Goal: Transaction & Acquisition: Purchase product/service

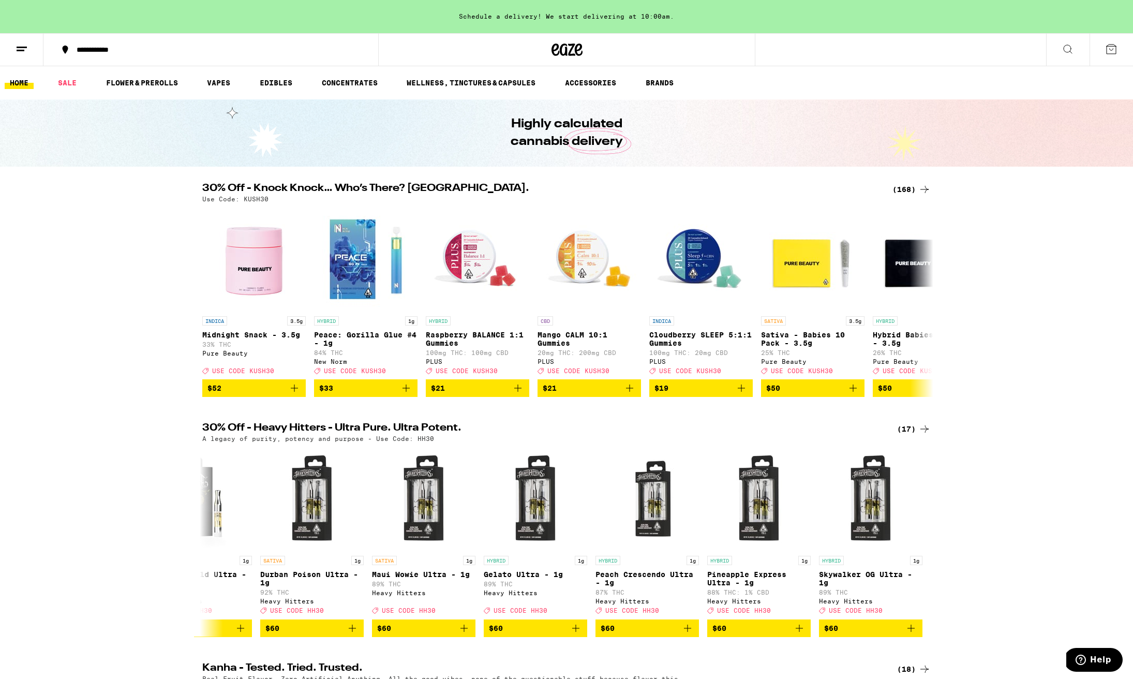
click at [906, 189] on div "(168)" at bounding box center [911, 189] width 38 height 12
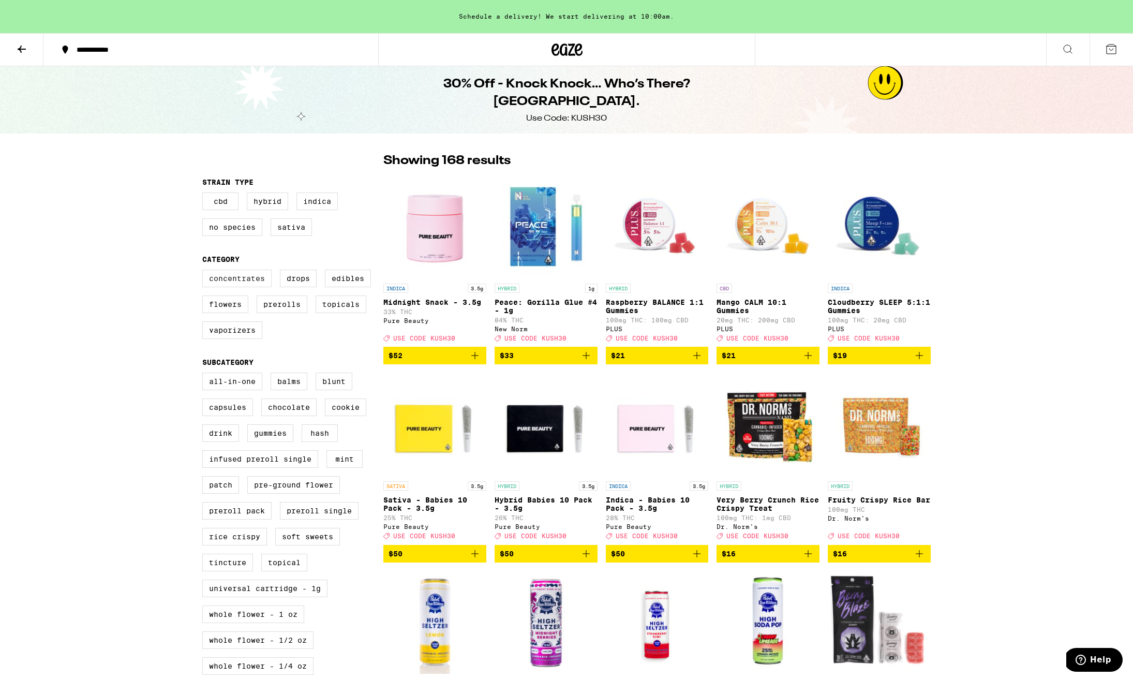
click at [237, 282] on label "Concentrates" at bounding box center [236, 279] width 69 height 18
click at [205, 272] on input "Concentrates" at bounding box center [204, 271] width 1 height 1
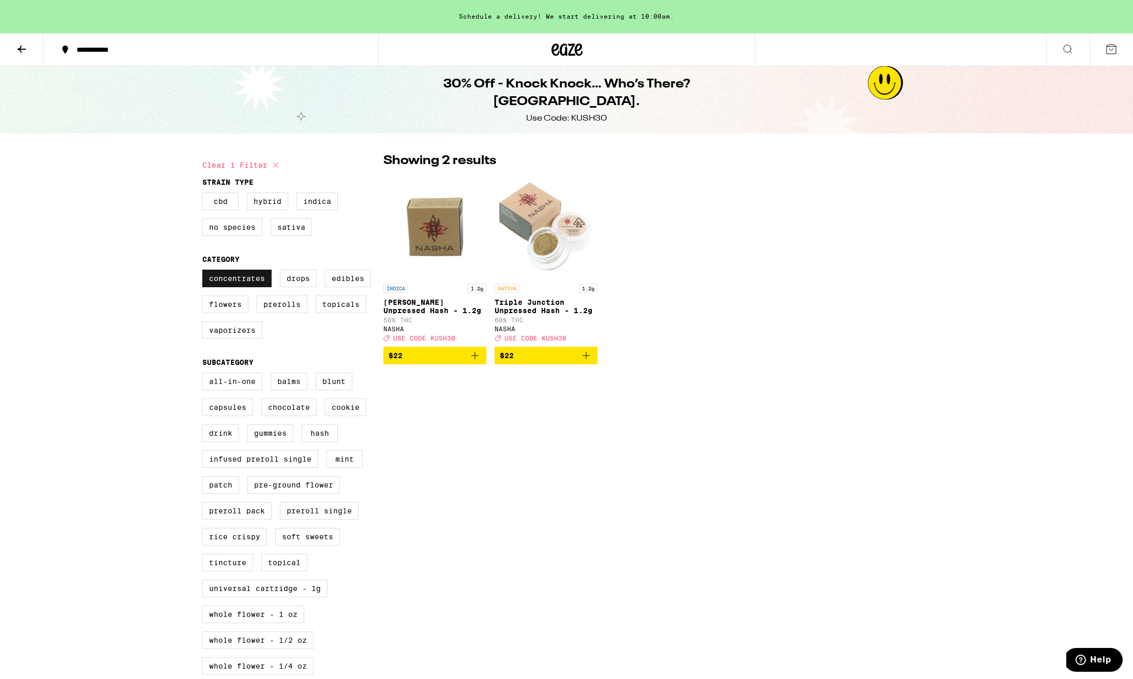
click at [251, 281] on label "Concentrates" at bounding box center [236, 279] width 69 height 18
click at [205, 272] on input "Concentrates" at bounding box center [204, 271] width 1 height 1
checkbox input "false"
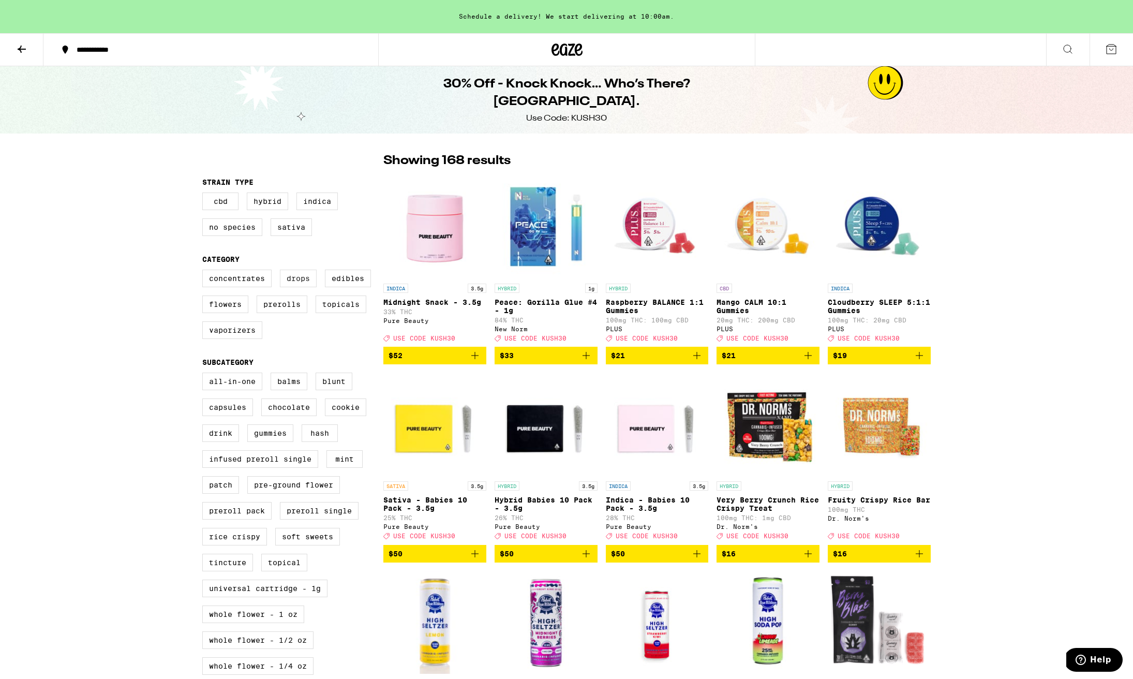
click at [307, 283] on label "Drops" at bounding box center [298, 279] width 37 height 18
click at [205, 272] on input "Drops" at bounding box center [204, 271] width 1 height 1
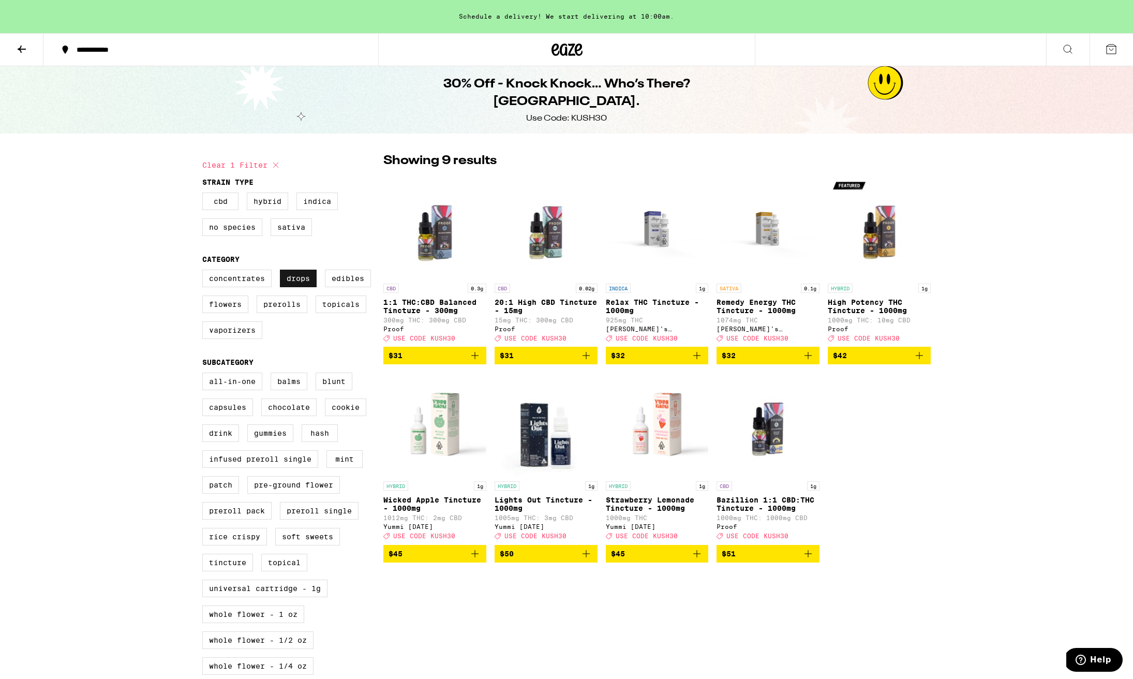
click at [307, 285] on label "Drops" at bounding box center [298, 279] width 37 height 18
click at [205, 272] on input "Drops" at bounding box center [204, 271] width 1 height 1
checkbox input "false"
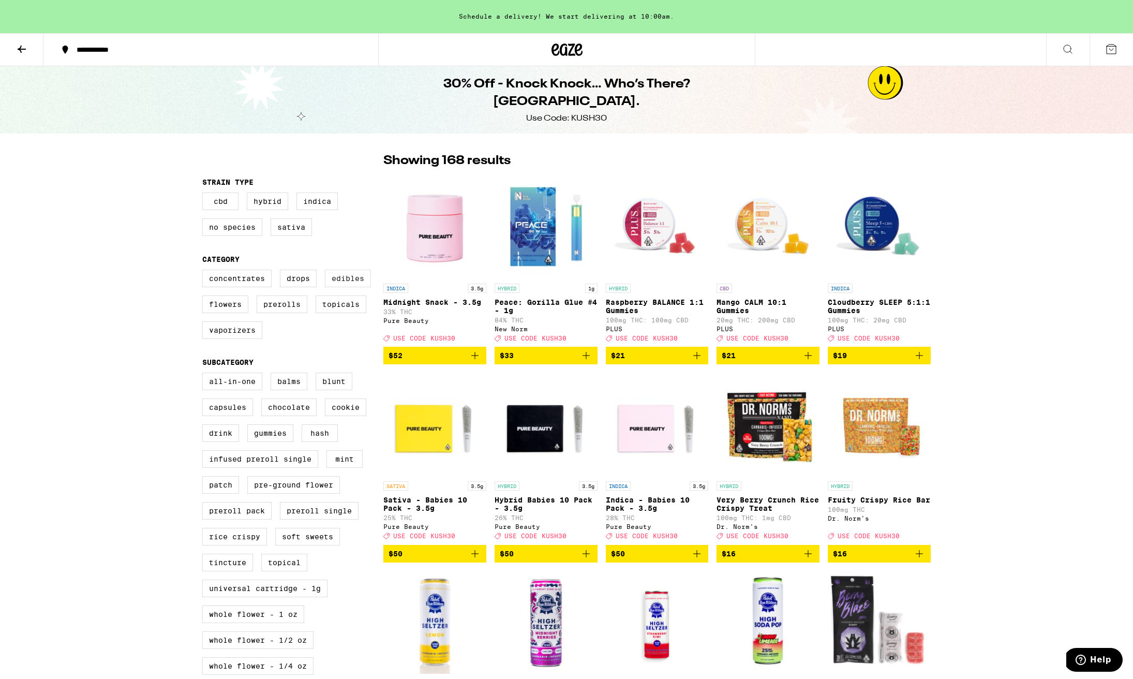
click at [346, 285] on label "Edibles" at bounding box center [348, 279] width 46 height 18
click at [205, 272] on input "Edibles" at bounding box center [204, 271] width 1 height 1
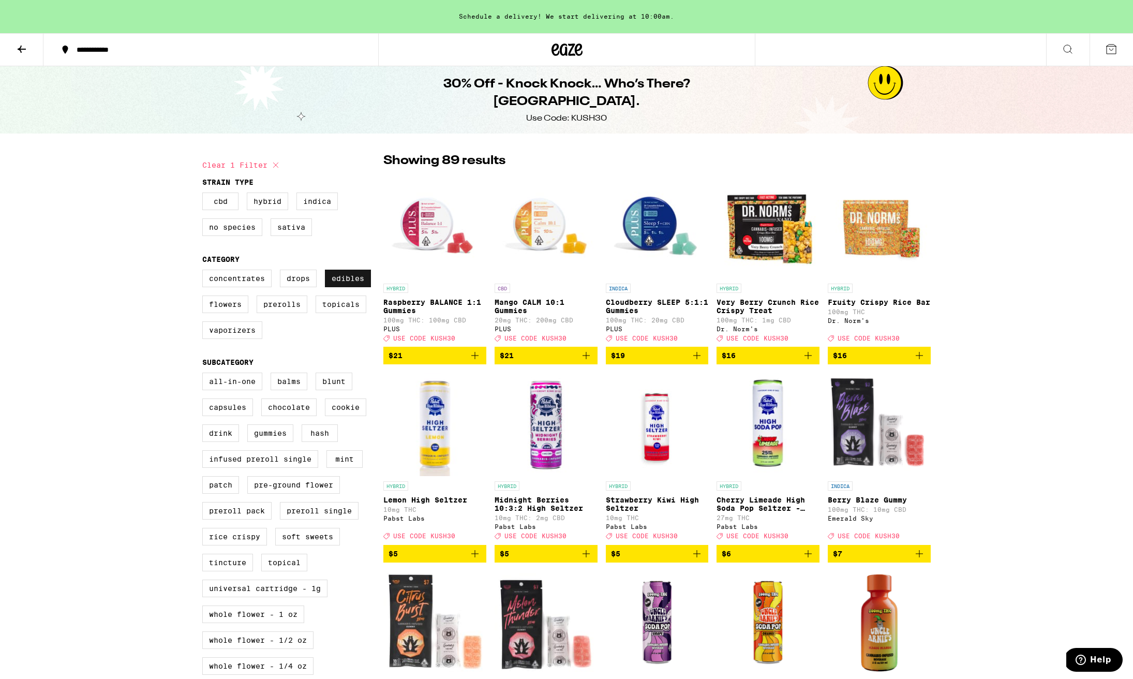
click at [352, 284] on label "Edibles" at bounding box center [348, 279] width 46 height 18
click at [205, 272] on input "Edibles" at bounding box center [204, 271] width 1 height 1
checkbox input "false"
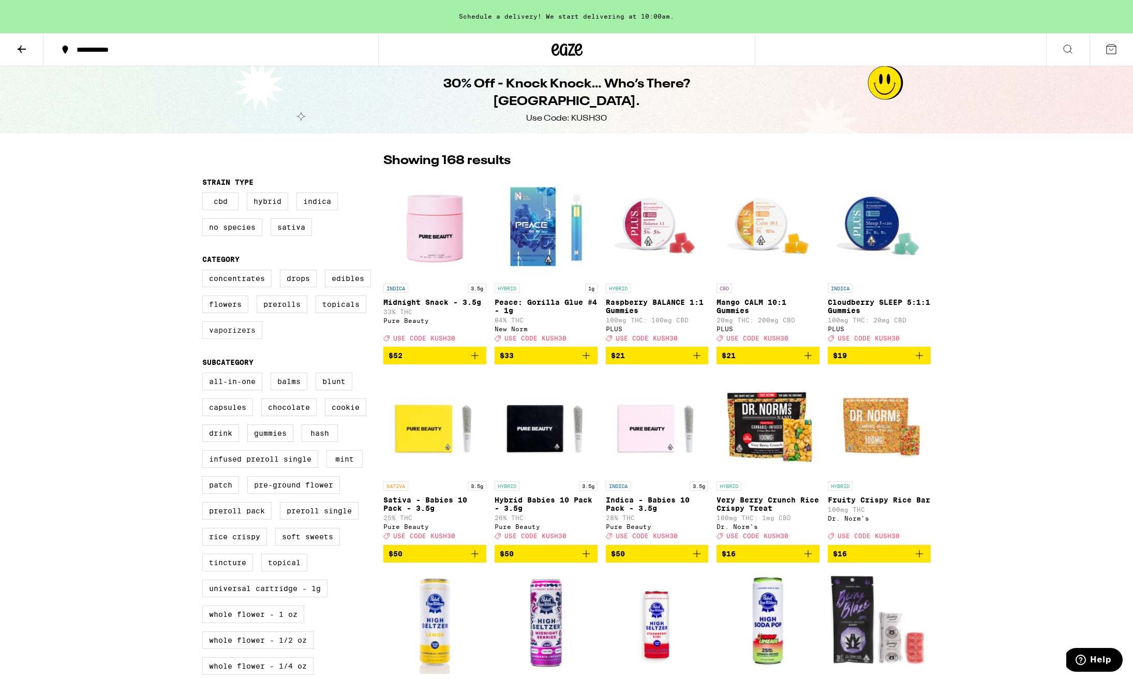
click at [250, 339] on label "Vaporizers" at bounding box center [232, 330] width 60 height 18
click at [205, 272] on input "Vaporizers" at bounding box center [204, 271] width 1 height 1
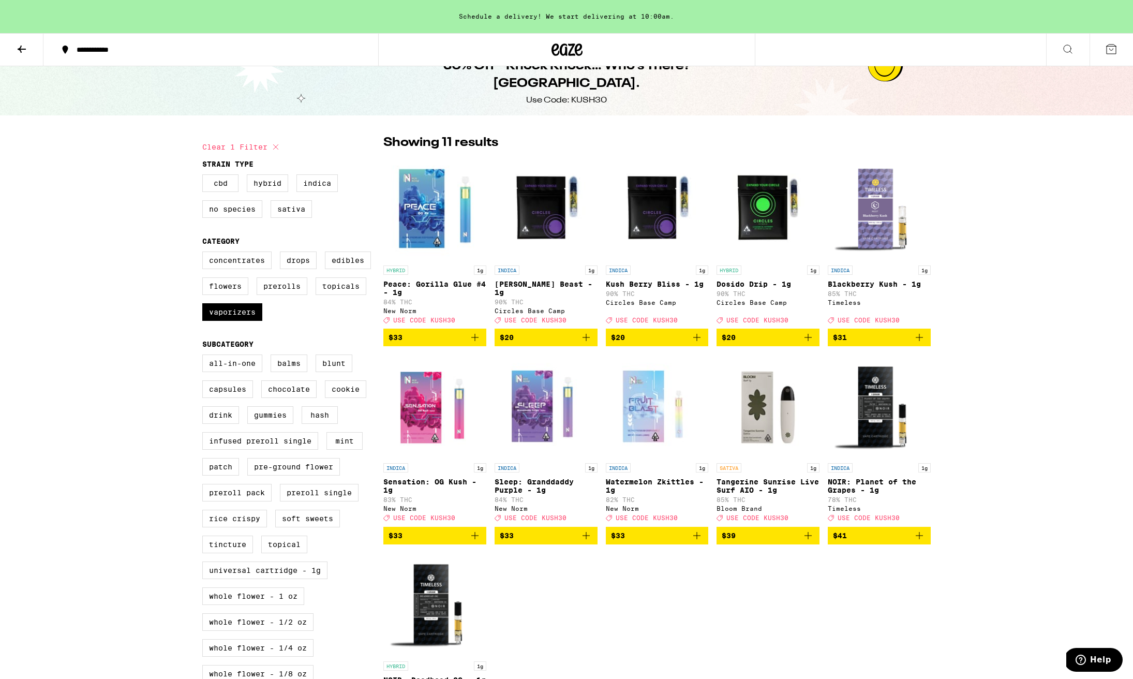
scroll to position [18, 0]
click at [250, 321] on label "Vaporizers" at bounding box center [232, 312] width 60 height 18
click at [205, 254] on input "Vaporizers" at bounding box center [204, 253] width 1 height 1
checkbox input "false"
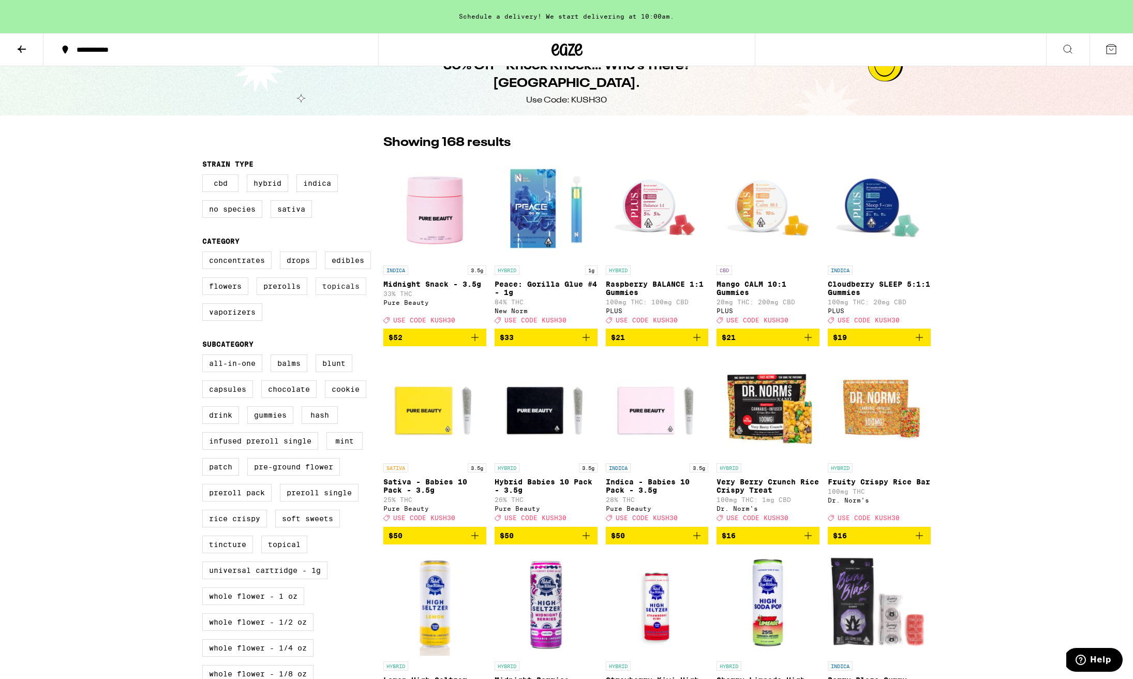
click at [331, 292] on label "Topicals" at bounding box center [341, 286] width 51 height 18
click at [205, 254] on input "Topicals" at bounding box center [204, 253] width 1 height 1
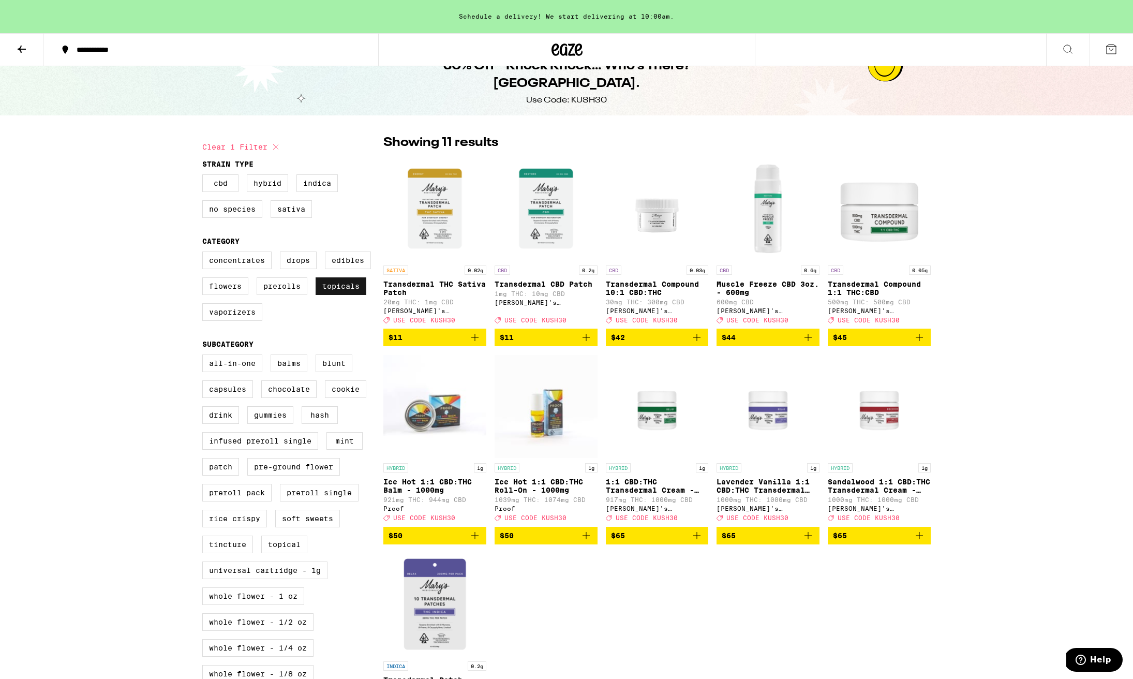
click at [331, 292] on label "Topicals" at bounding box center [341, 286] width 51 height 18
click at [205, 254] on input "Topicals" at bounding box center [204, 253] width 1 height 1
checkbox input "false"
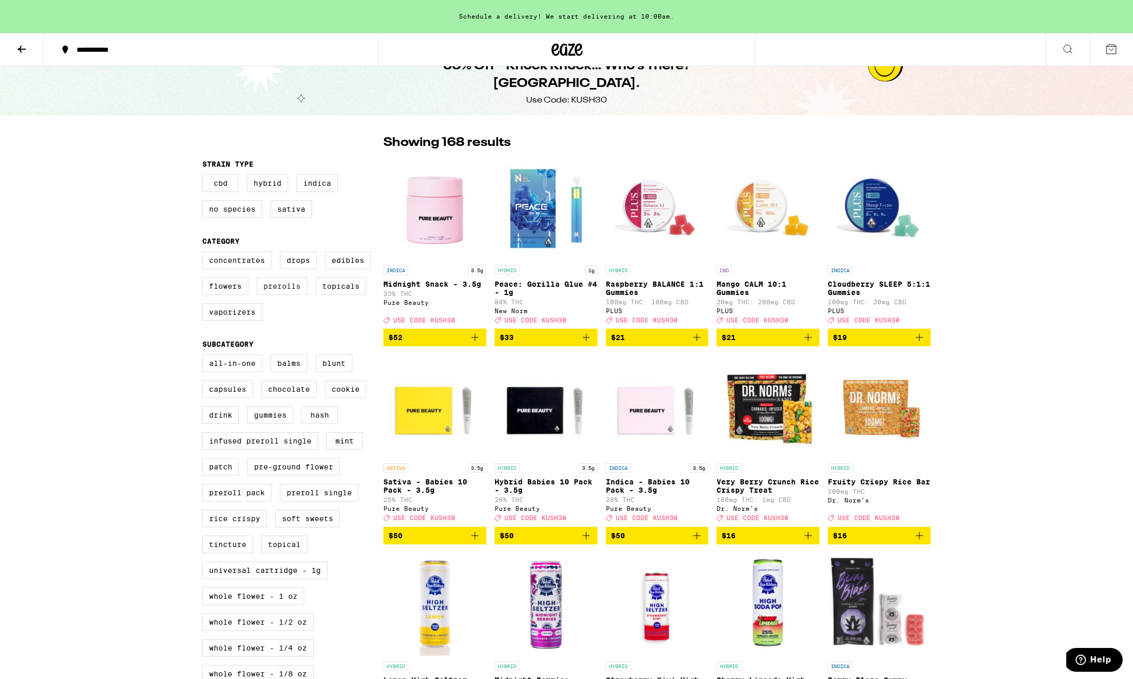
click at [292, 292] on label "Prerolls" at bounding box center [282, 286] width 51 height 18
click at [205, 254] on input "Prerolls" at bounding box center [204, 253] width 1 height 1
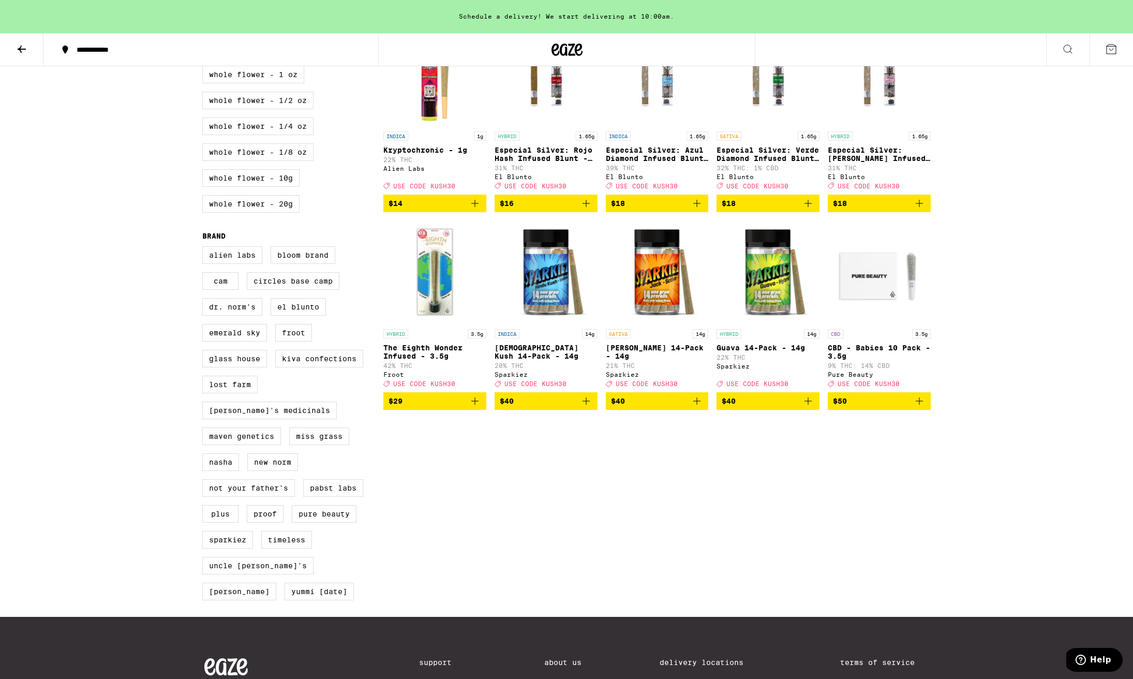
scroll to position [543, 0]
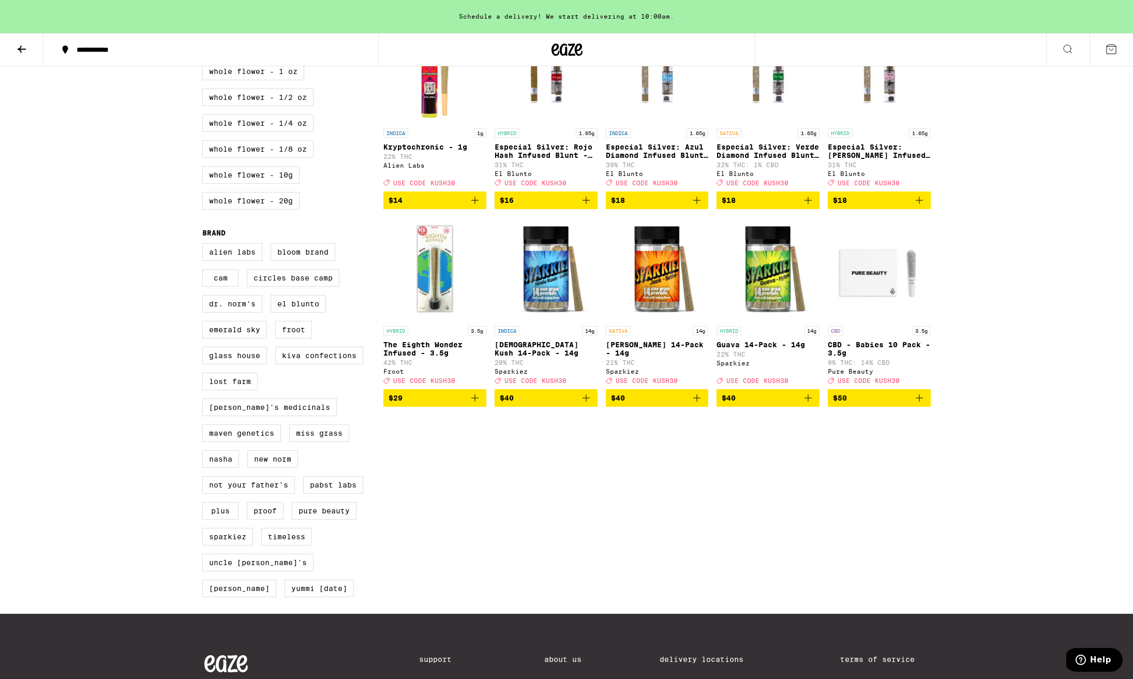
click at [697, 404] on icon "Add to bag" at bounding box center [697, 398] width 12 height 12
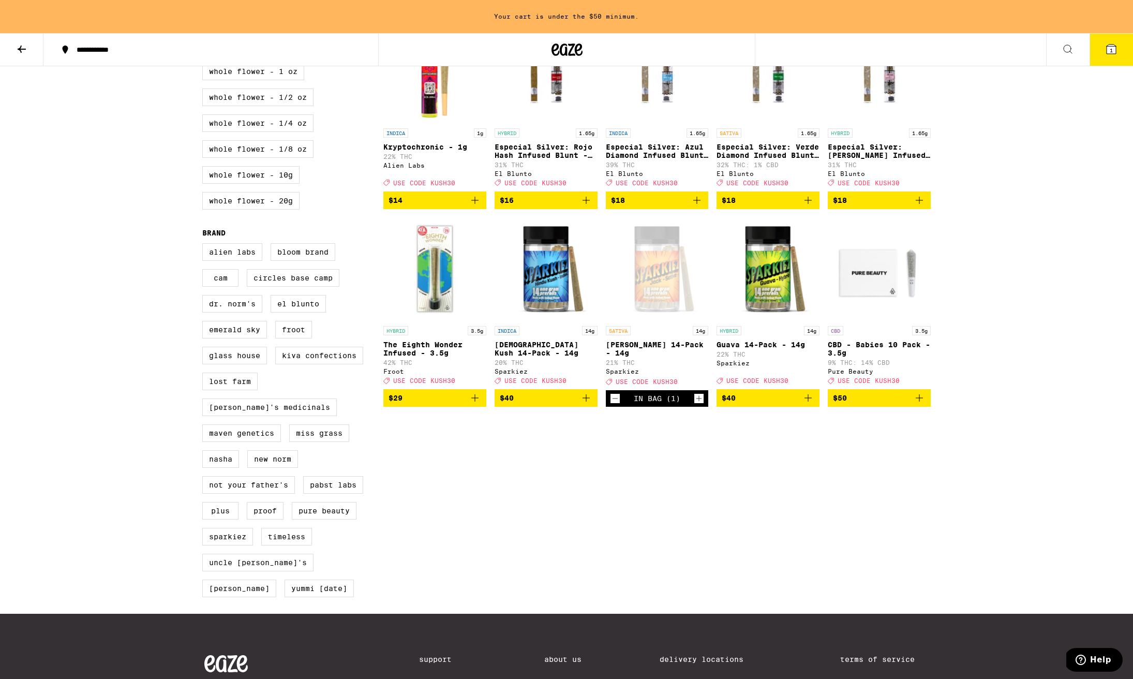
click at [812, 404] on icon "Add to bag" at bounding box center [808, 398] width 12 height 12
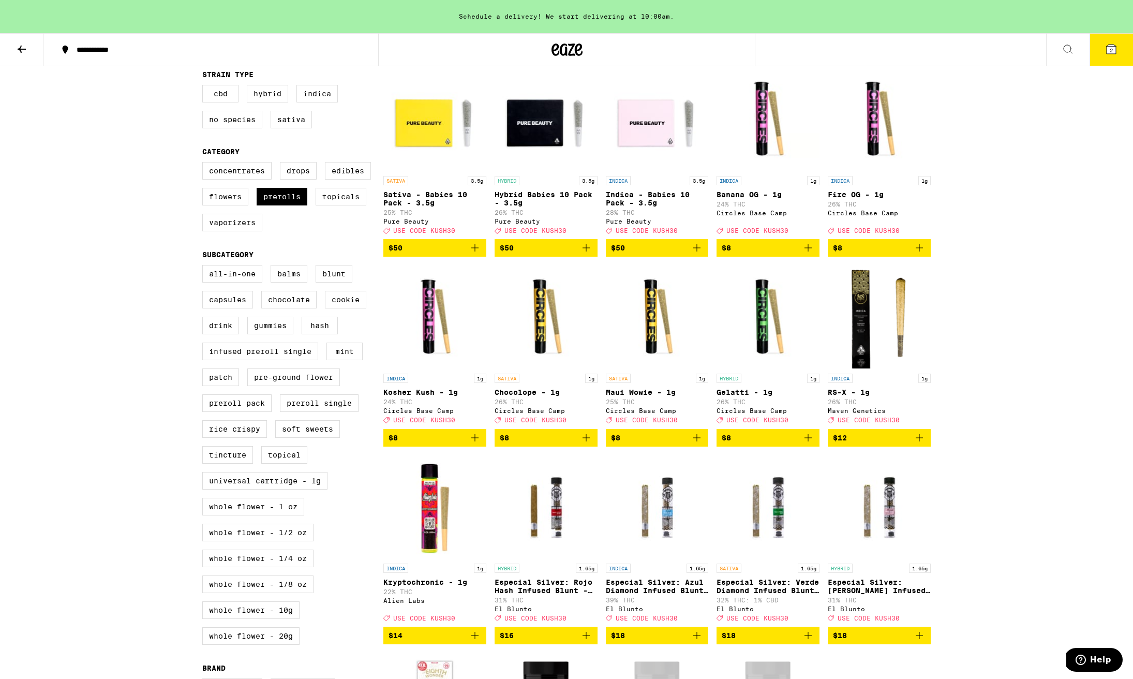
scroll to position [43, 0]
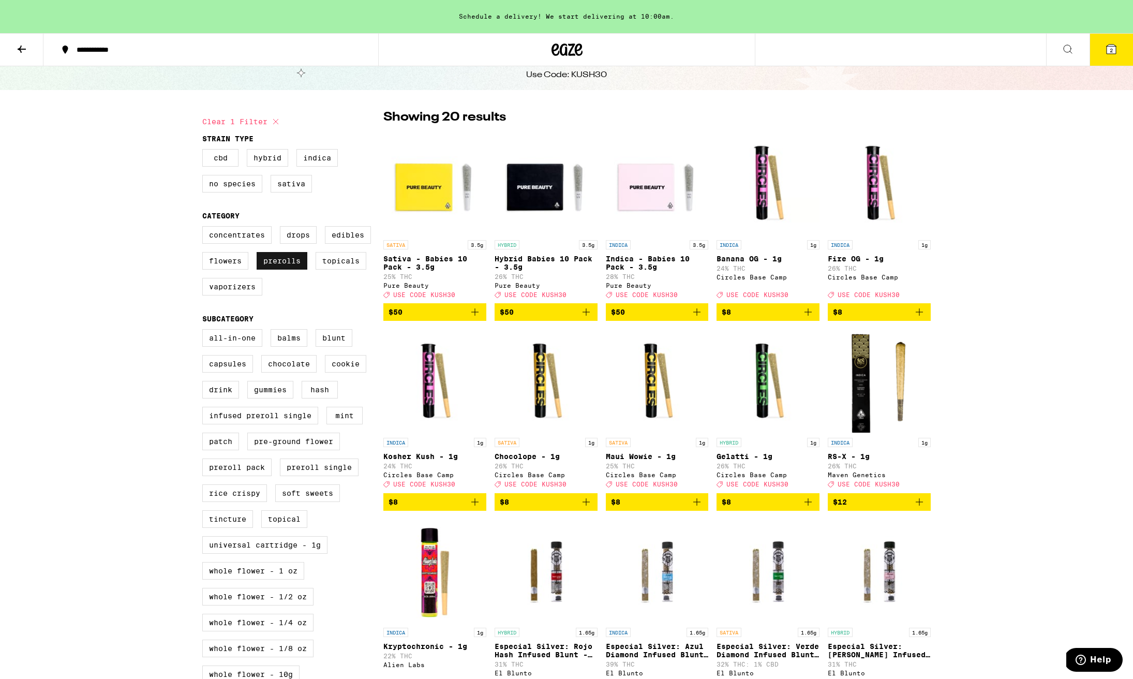
click at [281, 267] on label "Prerolls" at bounding box center [282, 261] width 51 height 18
click at [205, 228] on input "Prerolls" at bounding box center [204, 228] width 1 height 1
checkbox input "false"
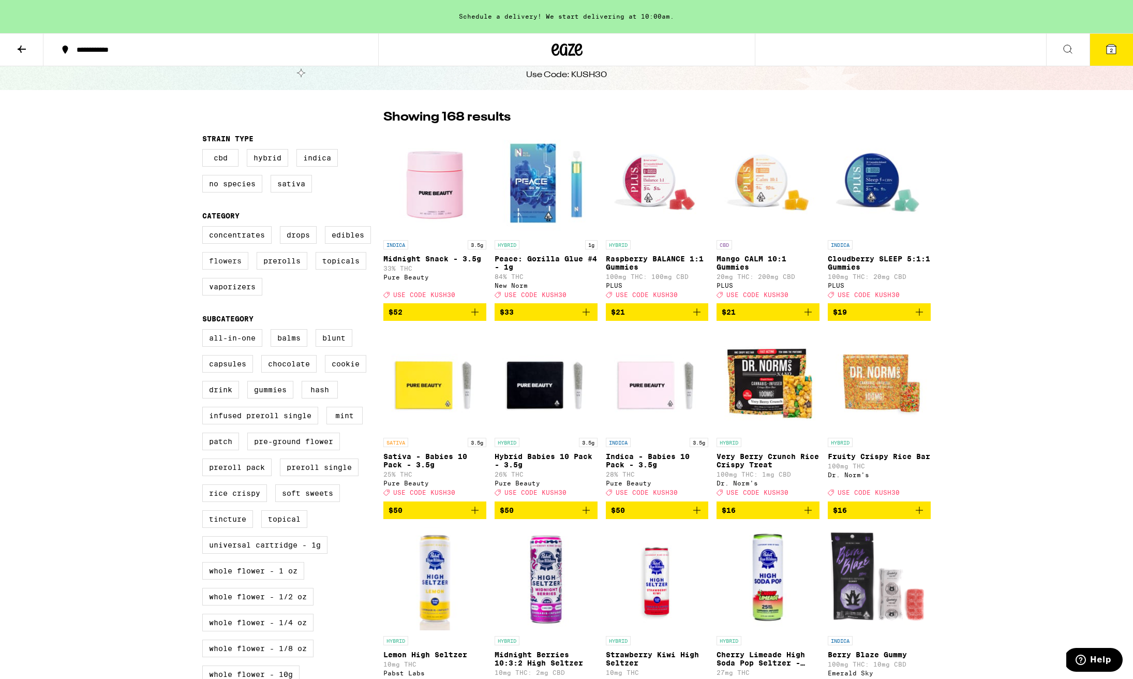
click at [235, 265] on label "Flowers" at bounding box center [225, 261] width 46 height 18
click at [205, 228] on input "Flowers" at bounding box center [204, 228] width 1 height 1
checkbox input "true"
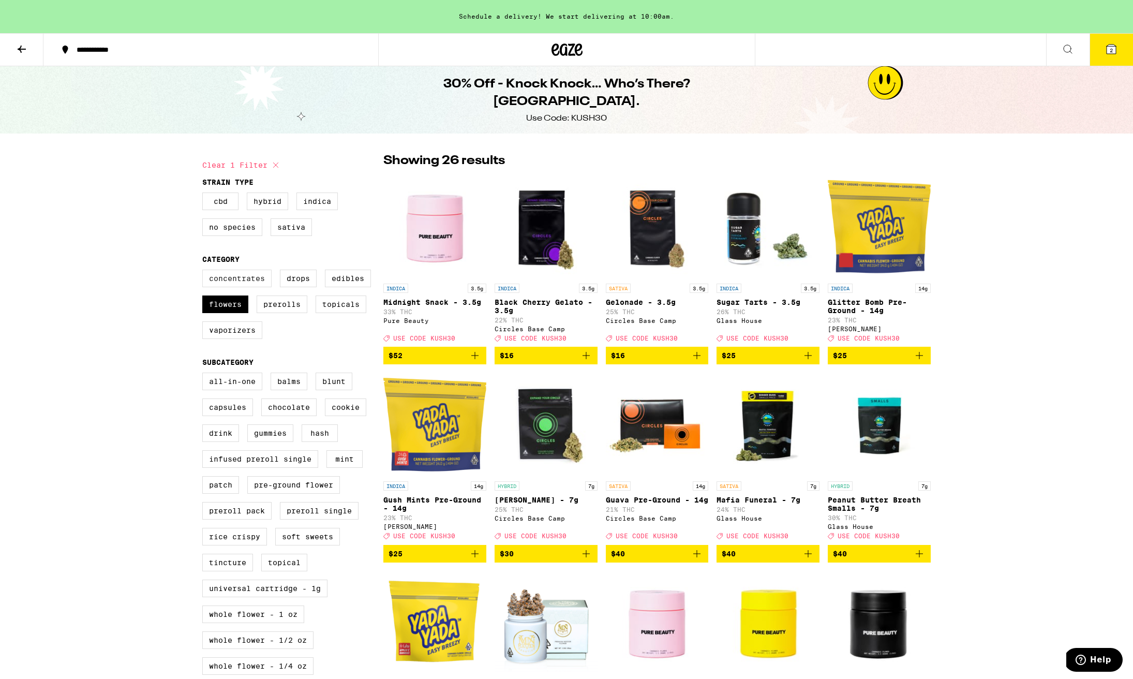
click at [230, 281] on label "Concentrates" at bounding box center [236, 279] width 69 height 18
click at [205, 272] on input "Concentrates" at bounding box center [204, 271] width 1 height 1
checkbox input "true"
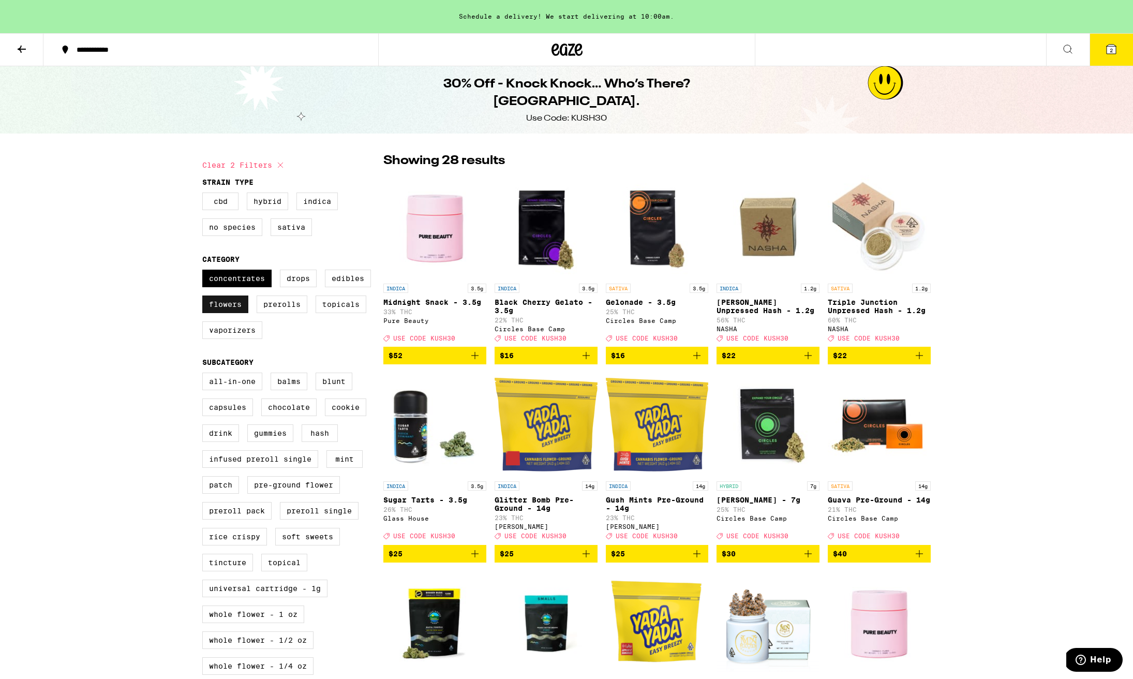
click at [225, 311] on label "Flowers" at bounding box center [225, 304] width 46 height 18
click at [205, 272] on input "Flowers" at bounding box center [204, 271] width 1 height 1
checkbox input "false"
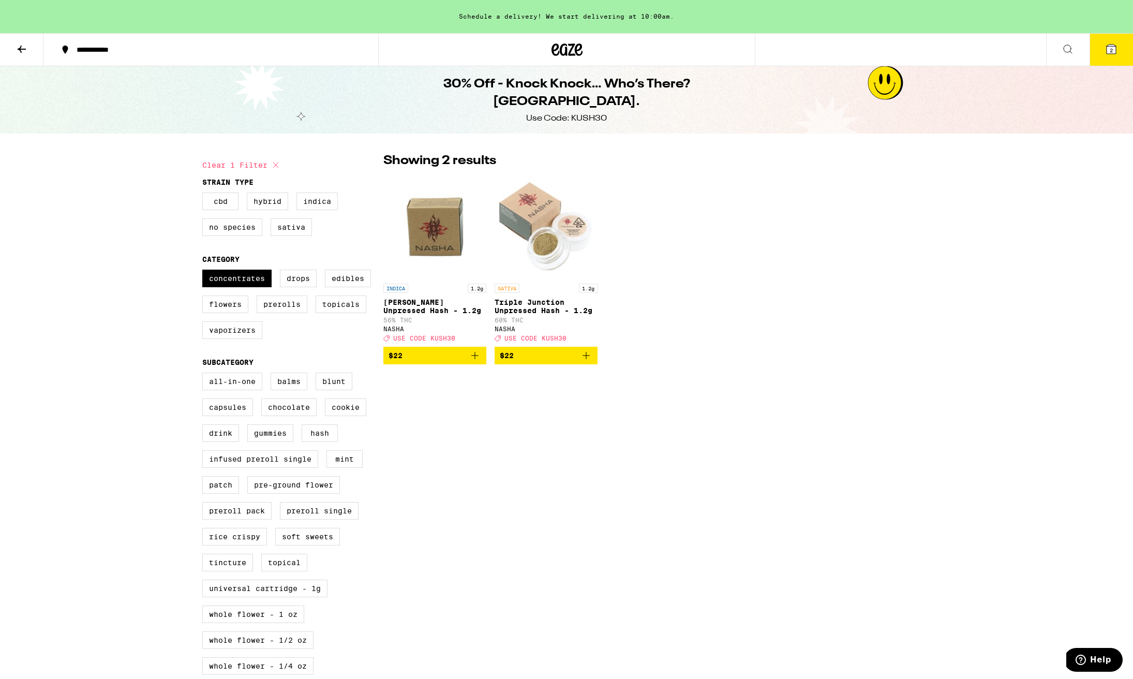
click at [586, 359] on icon "Add to bag" at bounding box center [586, 355] width 7 height 7
click at [1113, 51] on span "3" at bounding box center [1111, 50] width 3 height 6
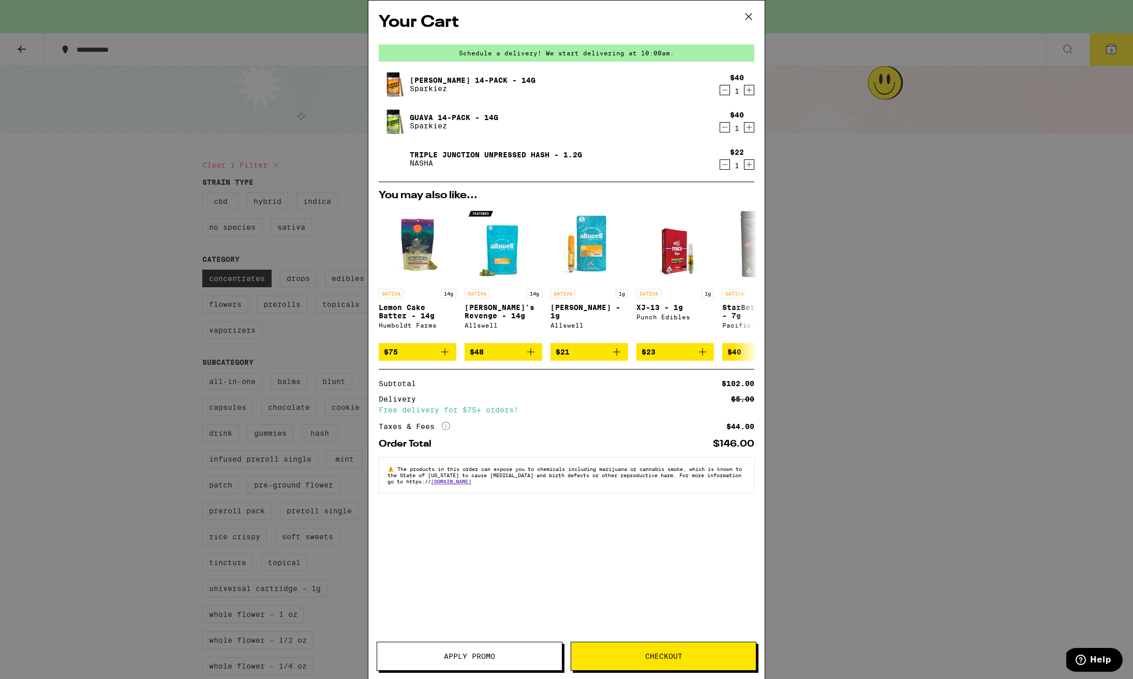
click at [459, 662] on button "Apply Promo" at bounding box center [470, 656] width 186 height 29
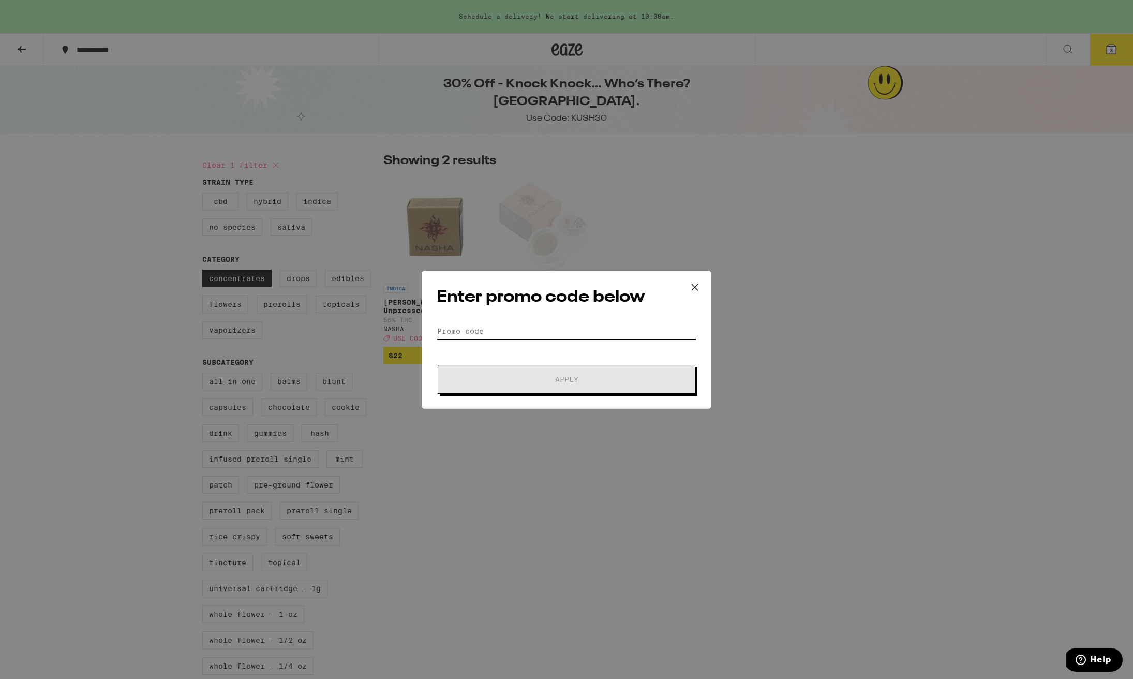
click at [494, 331] on input "Promo Code" at bounding box center [567, 331] width 260 height 16
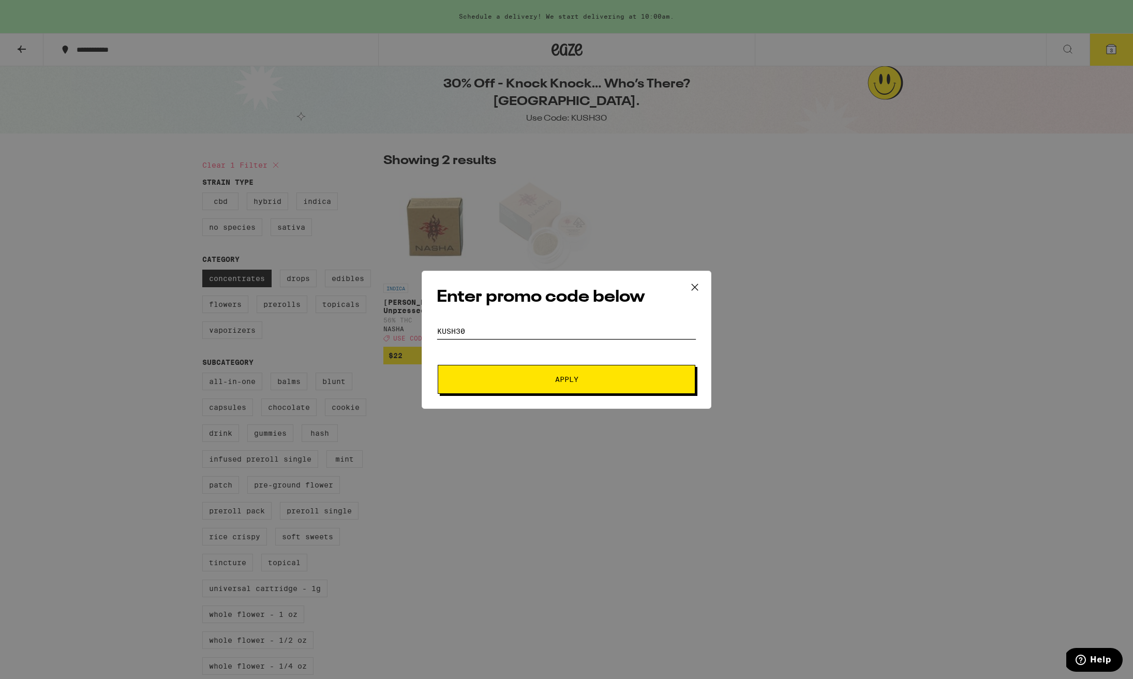
type input "kush30"
click at [570, 380] on span "Apply" at bounding box center [566, 379] width 23 height 7
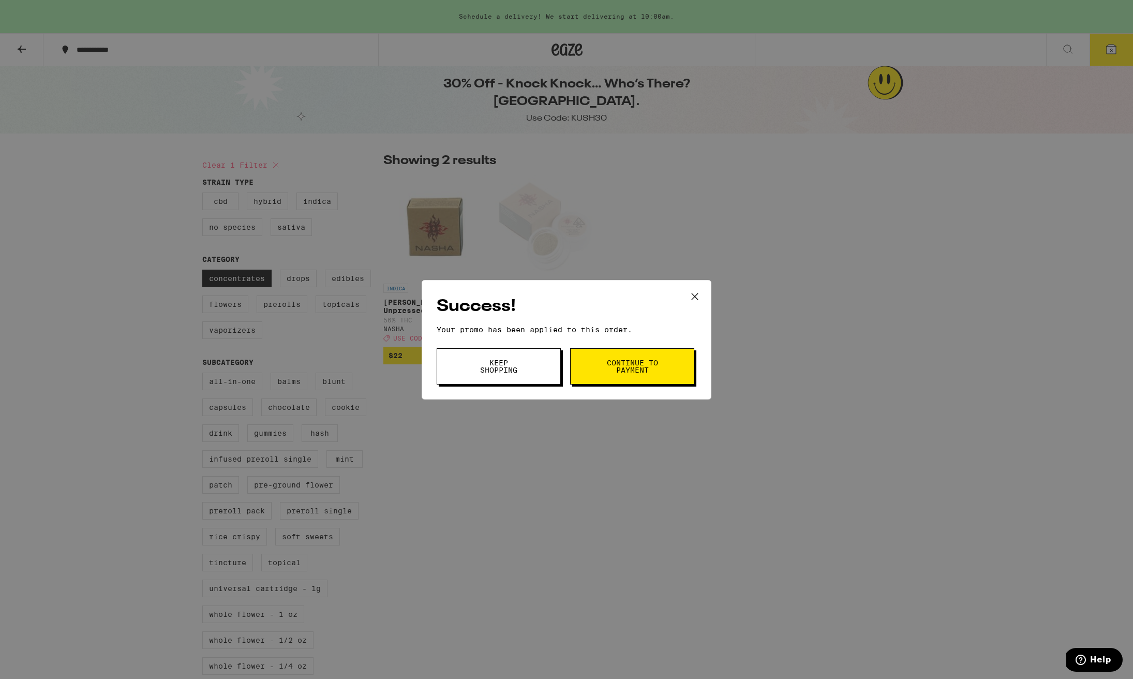
click at [769, 411] on div "Success! Your promo has been applied to this order. Promo Code kush30 Keep Shop…" at bounding box center [566, 339] width 1133 height 679
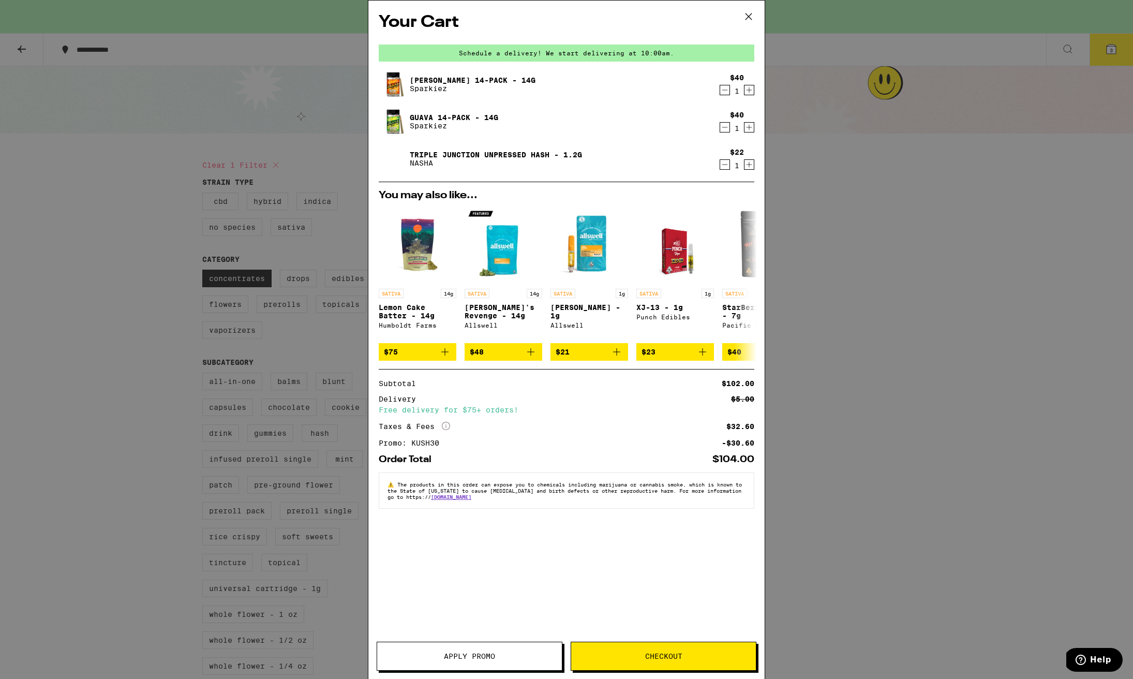
click at [663, 657] on span "Checkout" at bounding box center [663, 655] width 37 height 7
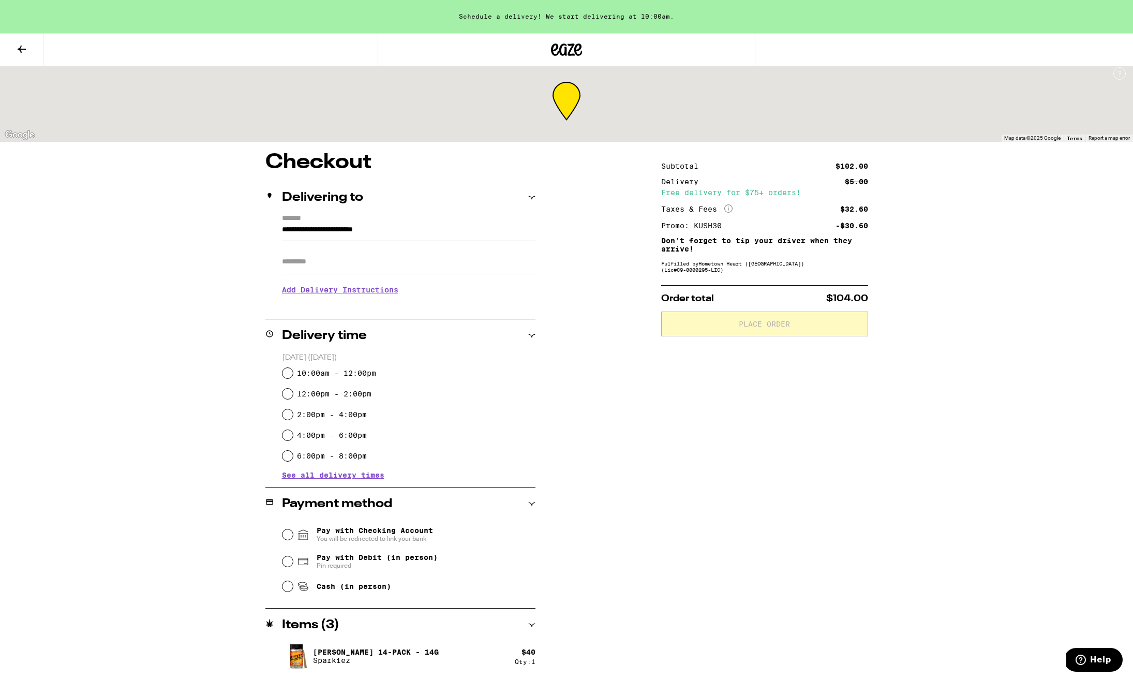
scroll to position [6, 0]
click at [24, 49] on icon at bounding box center [22, 49] width 8 height 7
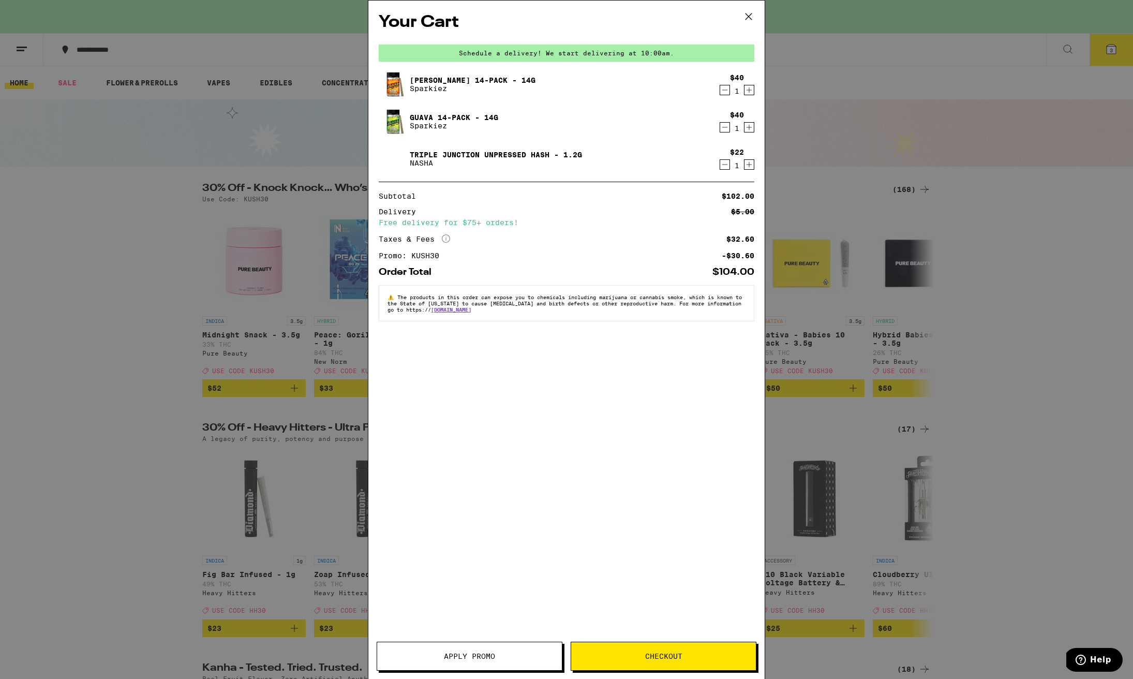
click at [835, 83] on div "Your Cart Schedule a delivery! We start delivering at 10:00am. [PERSON_NAME] 14…" at bounding box center [566, 339] width 1133 height 679
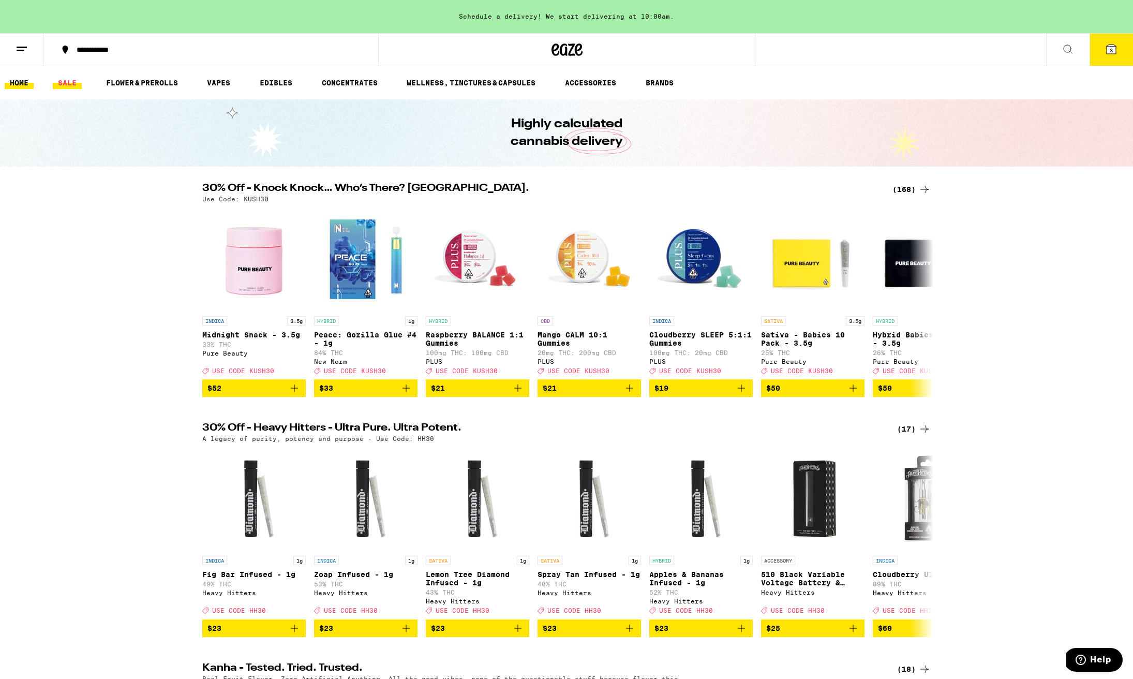
click at [66, 85] on link "SALE" at bounding box center [67, 83] width 29 height 12
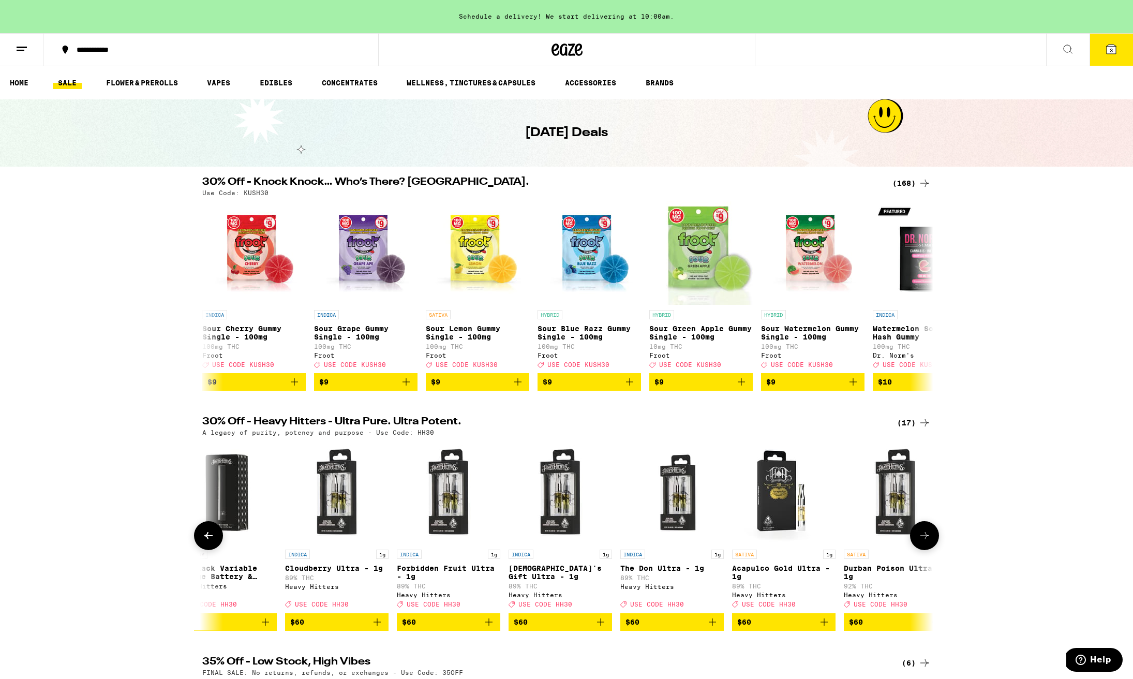
scroll to position [0, 3131]
